Goal: Communication & Community: Answer question/provide support

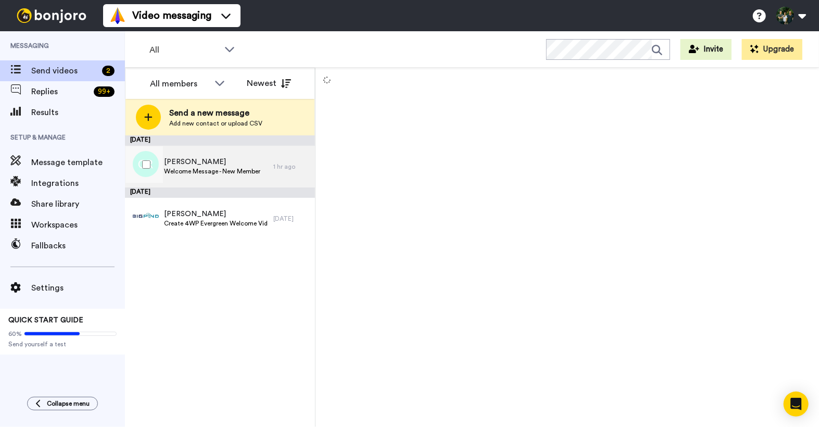
click at [199, 167] on span "Welcome Message - New Member" at bounding box center [212, 171] width 96 height 8
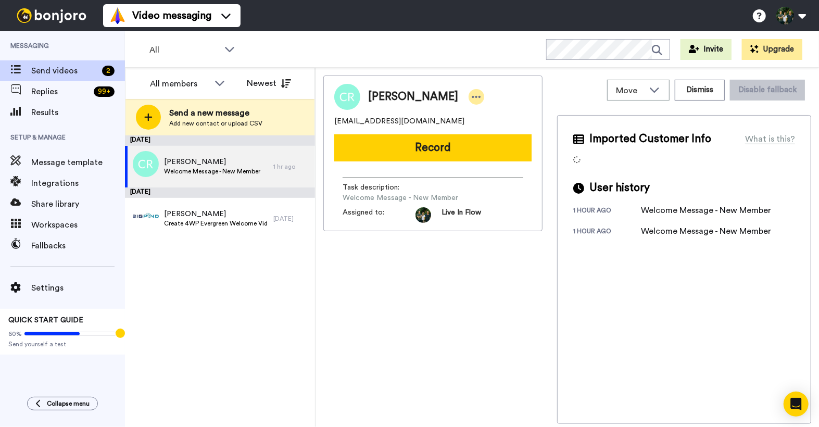
click at [472, 98] on icon at bounding box center [476, 97] width 9 height 10
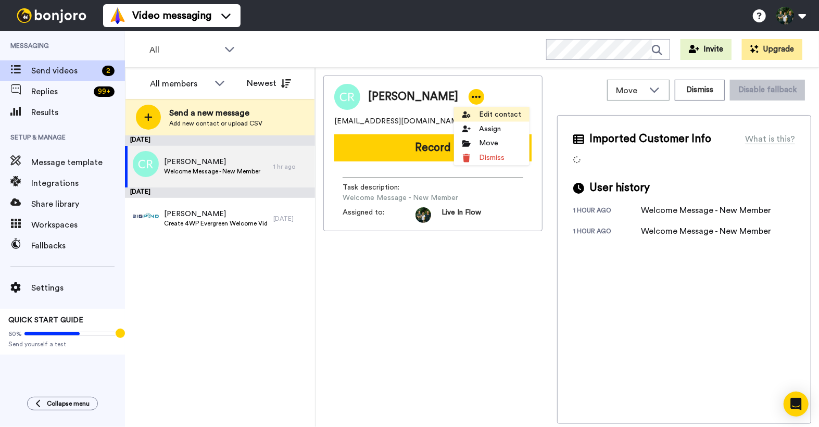
click at [467, 113] on icon at bounding box center [466, 114] width 8 height 8
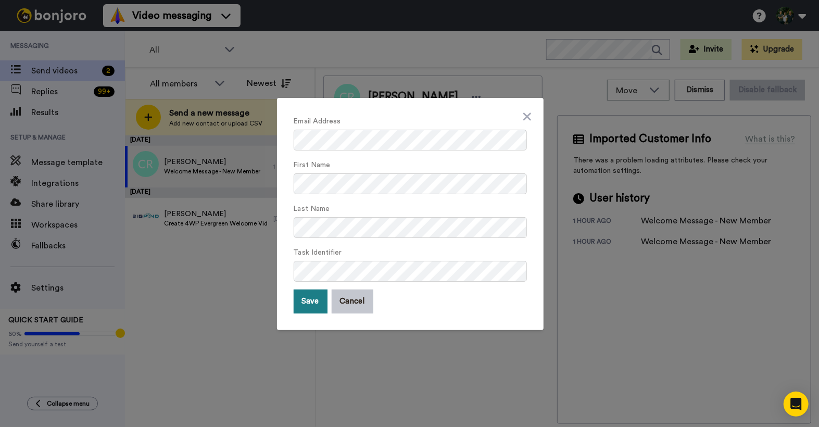
click at [304, 303] on button "Save" at bounding box center [311, 301] width 34 height 24
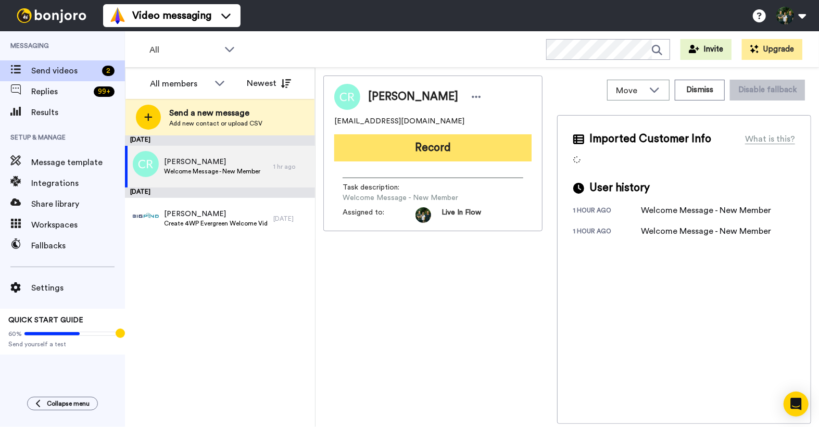
click at [409, 148] on button "Record" at bounding box center [432, 147] width 197 height 27
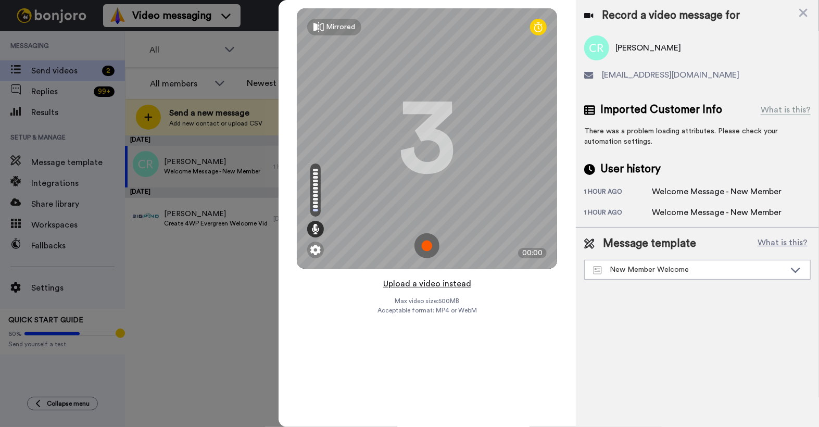
click at [430, 285] on button "Upload a video instead" at bounding box center [427, 284] width 94 height 14
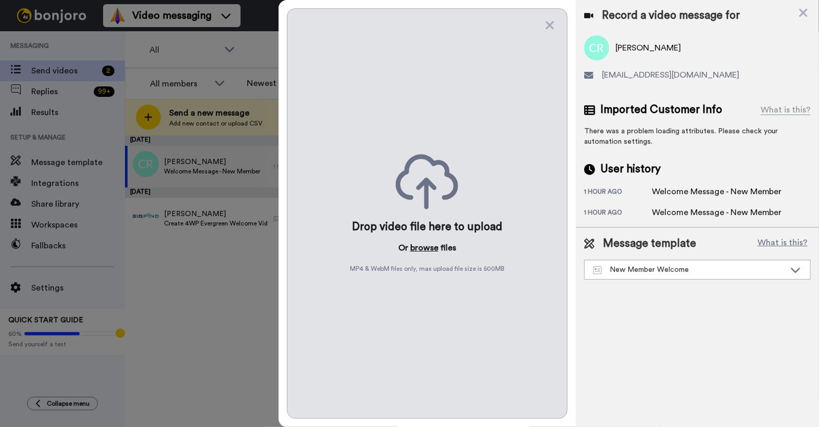
click at [429, 243] on button "browse" at bounding box center [424, 247] width 28 height 12
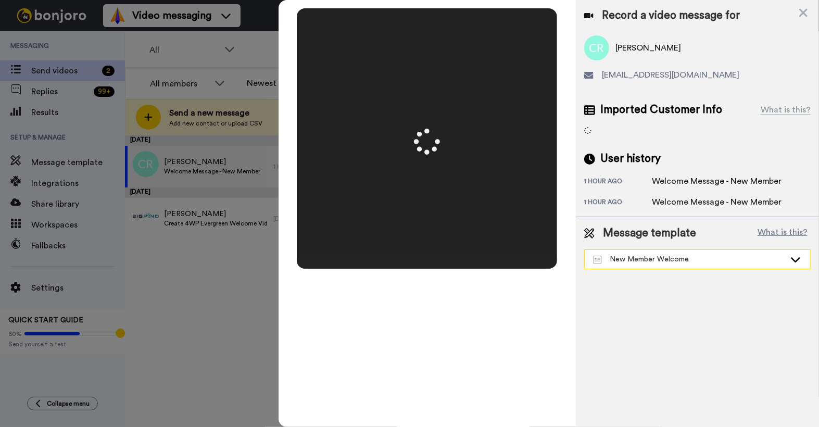
click at [669, 259] on div "New Member Welcome" at bounding box center [689, 259] width 192 height 10
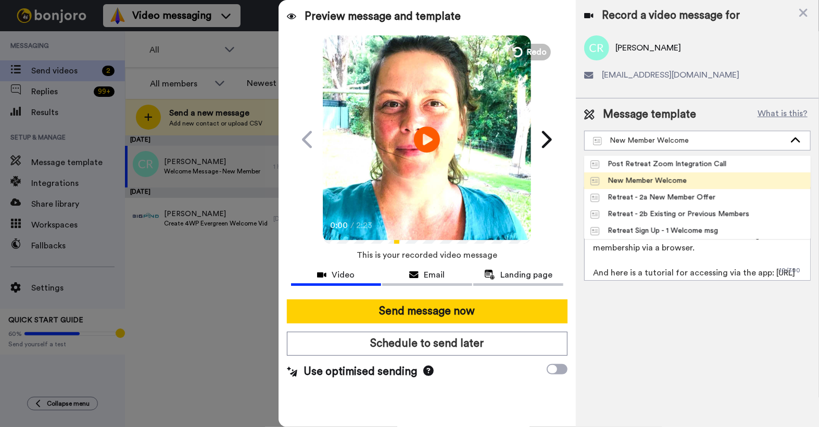
click at [662, 180] on div "New Member Welcome" at bounding box center [638, 180] width 96 height 10
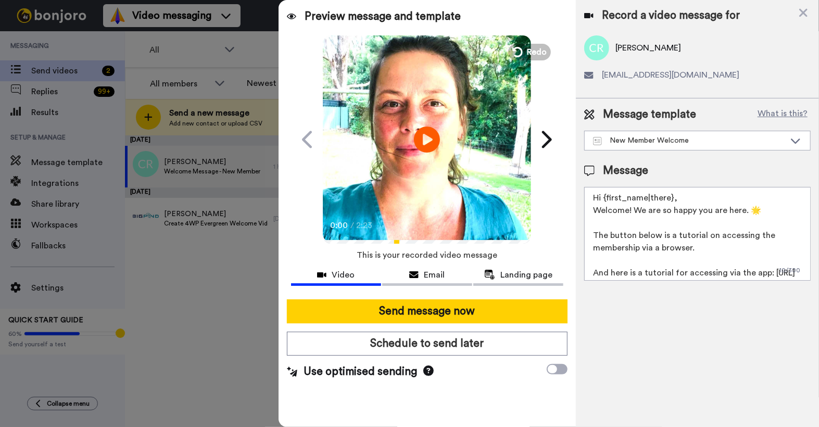
scroll to position [65, 0]
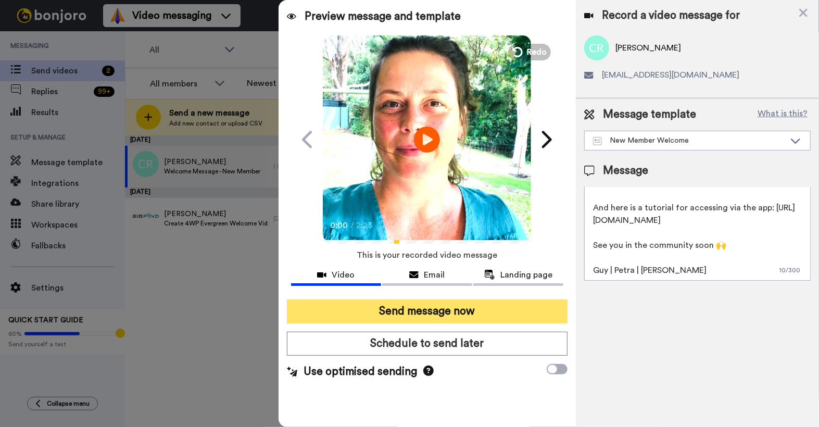
click at [447, 310] on button "Send message now" at bounding box center [427, 311] width 281 height 24
